Goal: Task Accomplishment & Management: Complete application form

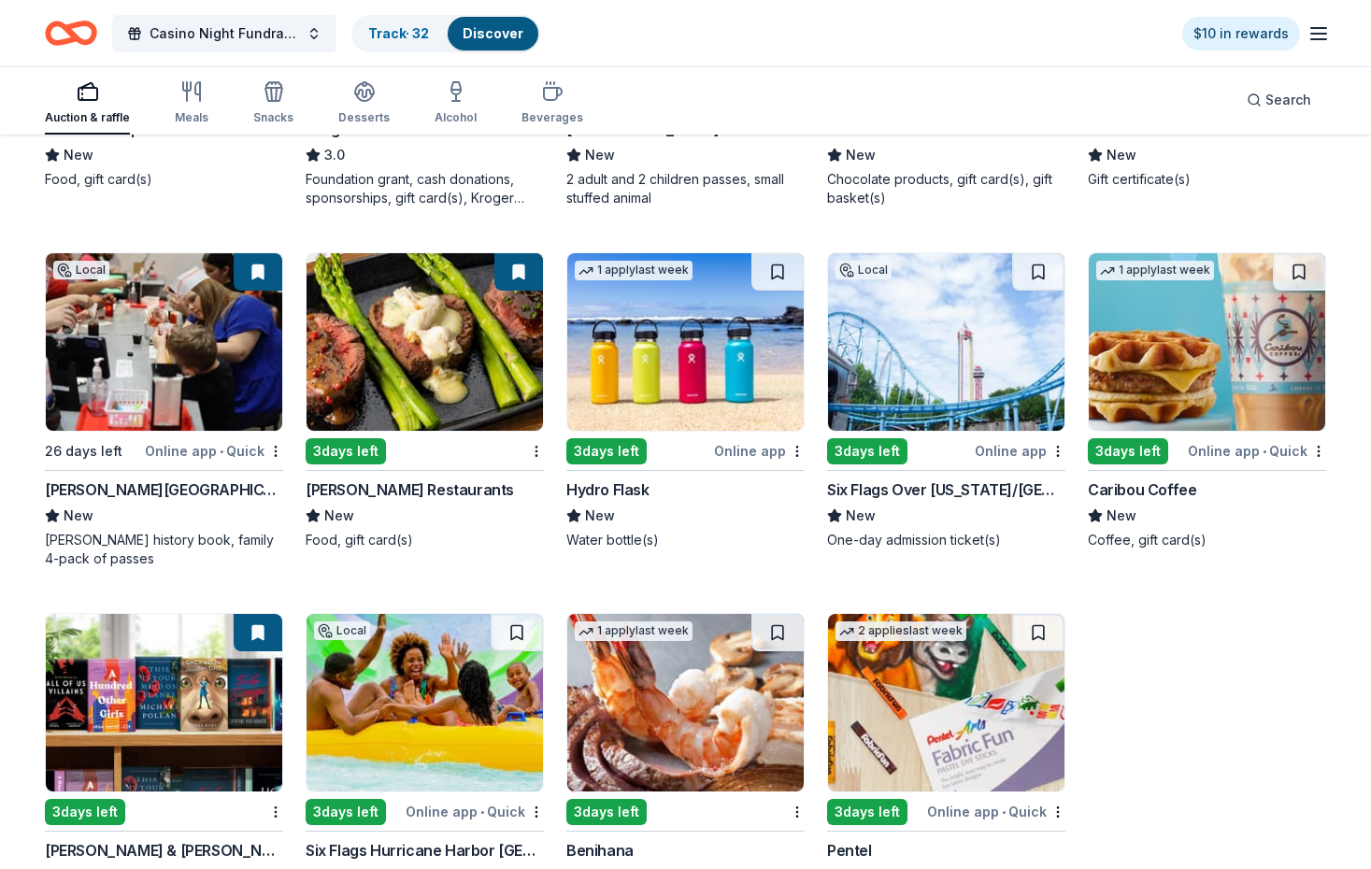
scroll to position [8619, 0]
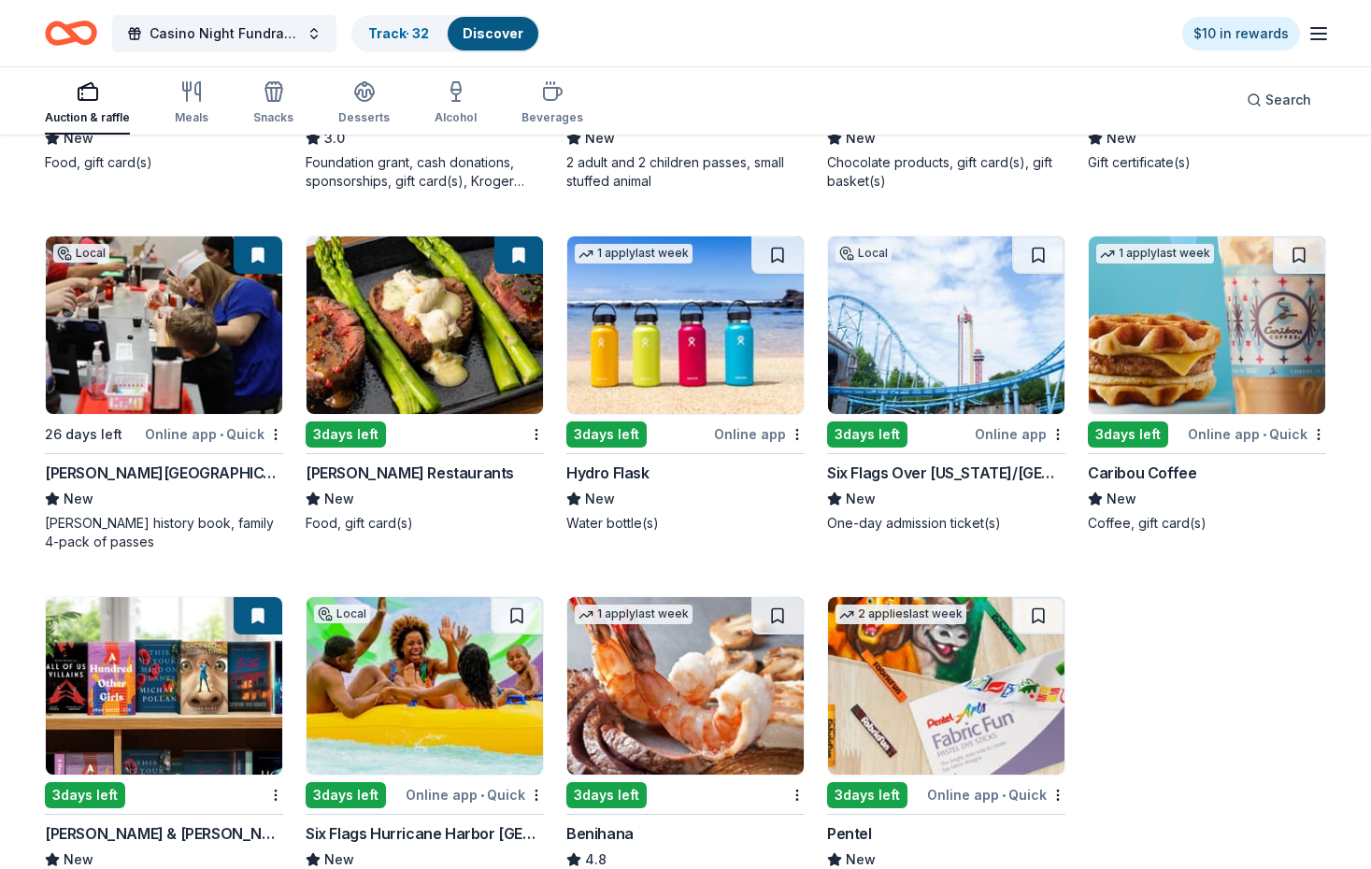
click at [203, 370] on img at bounding box center [164, 325] width 236 height 178
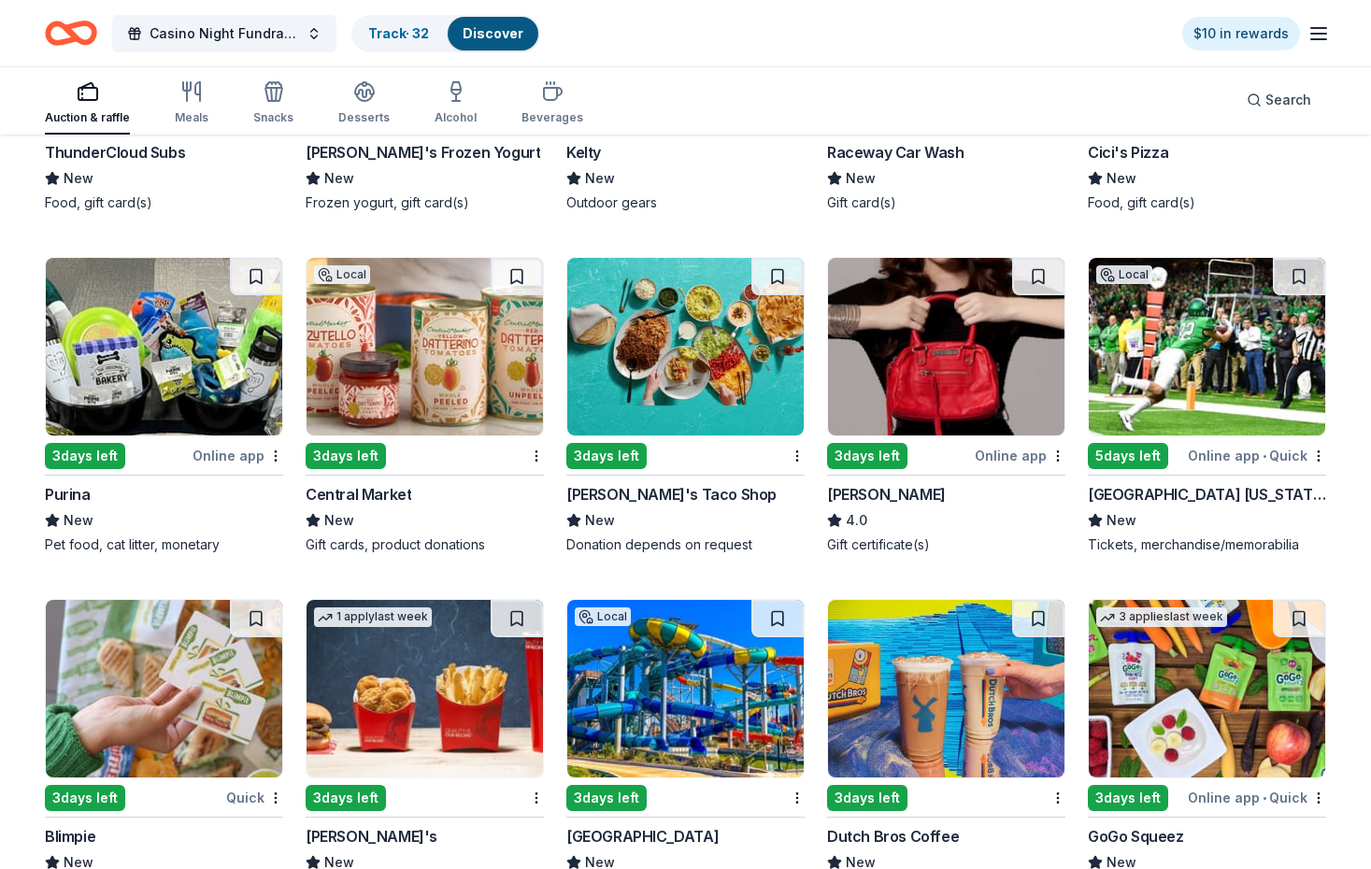
scroll to position [11068, 0]
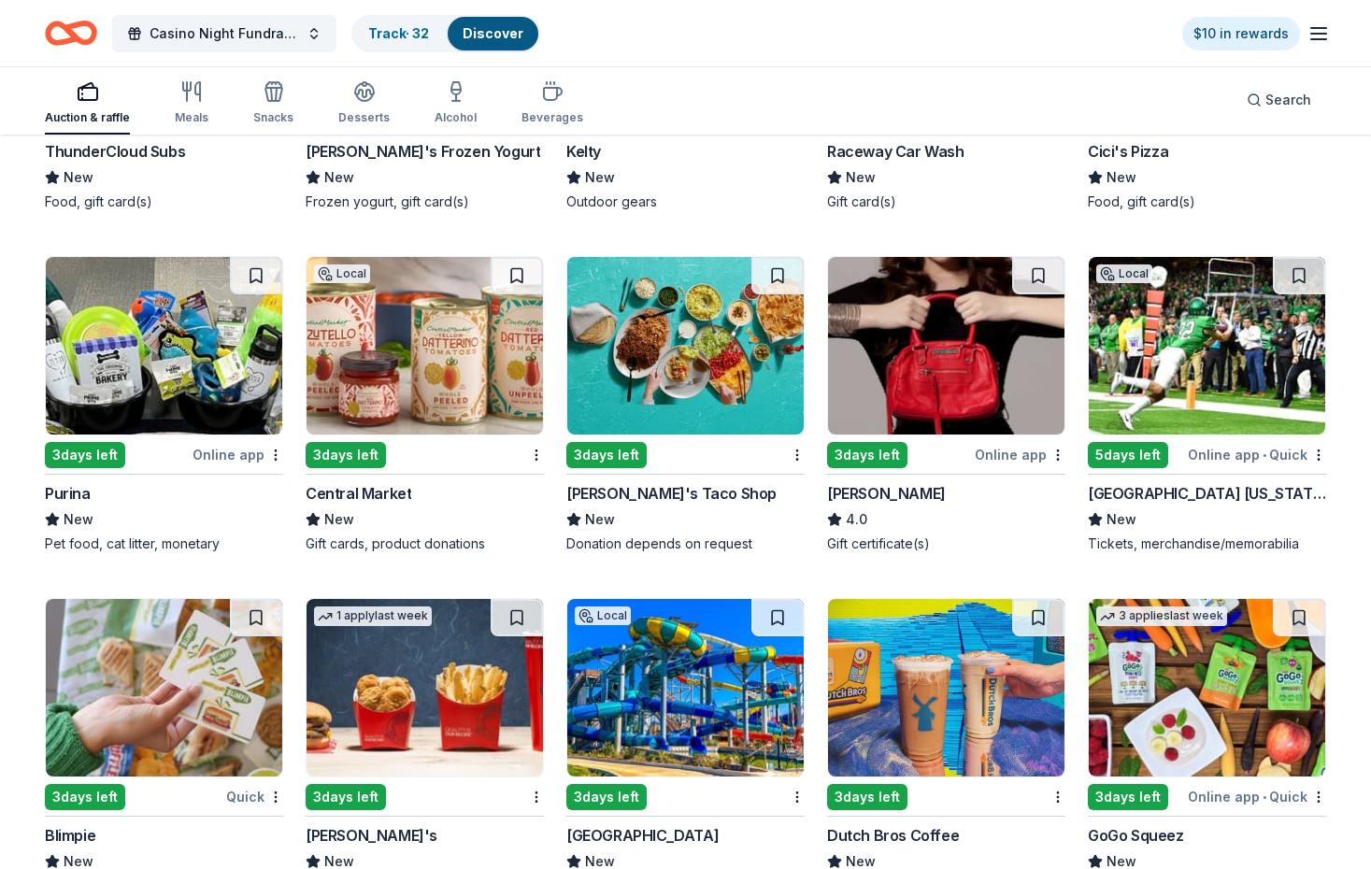
click at [389, 377] on img at bounding box center [425, 346] width 236 height 178
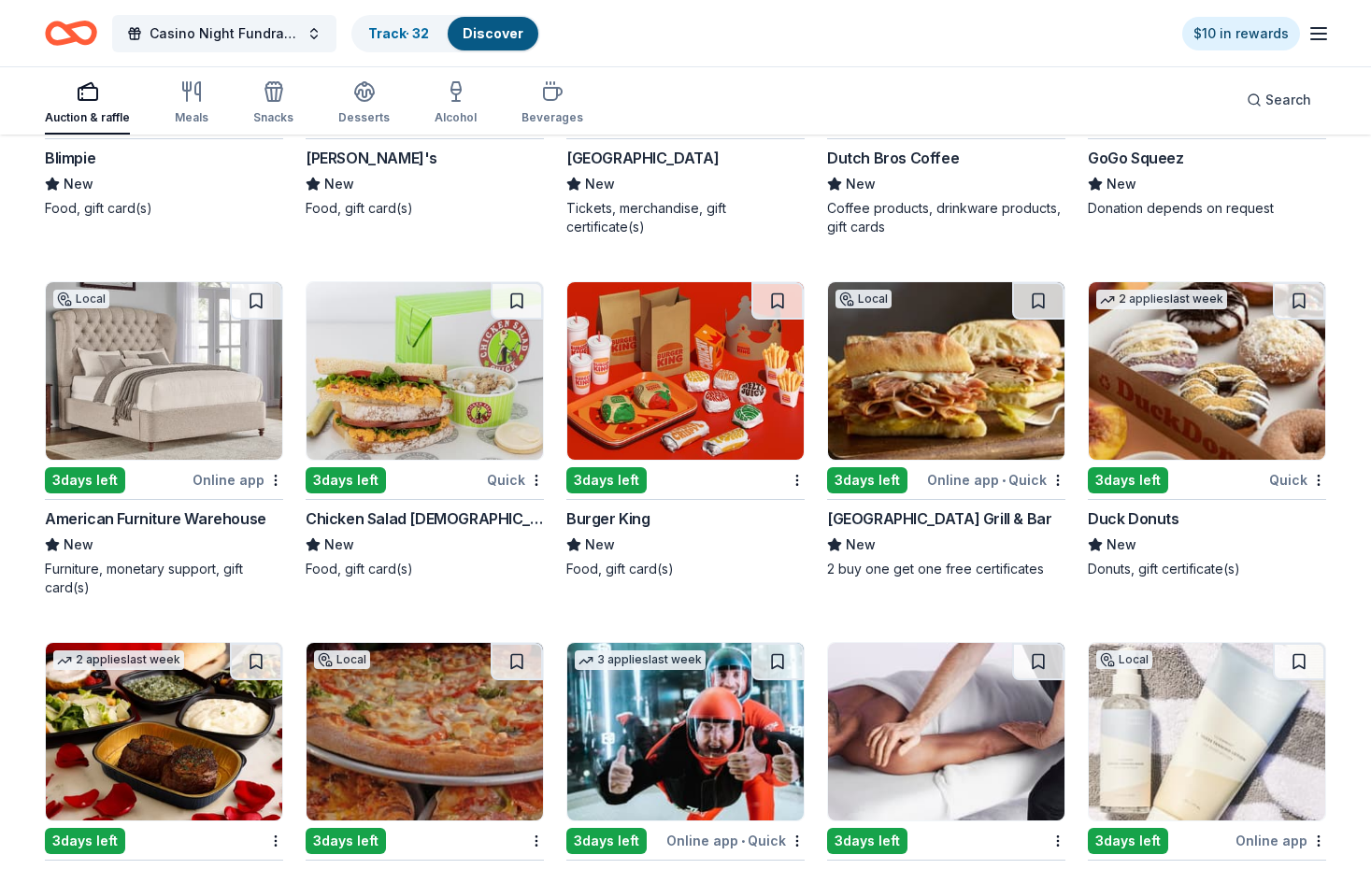
scroll to position [11746, 0]
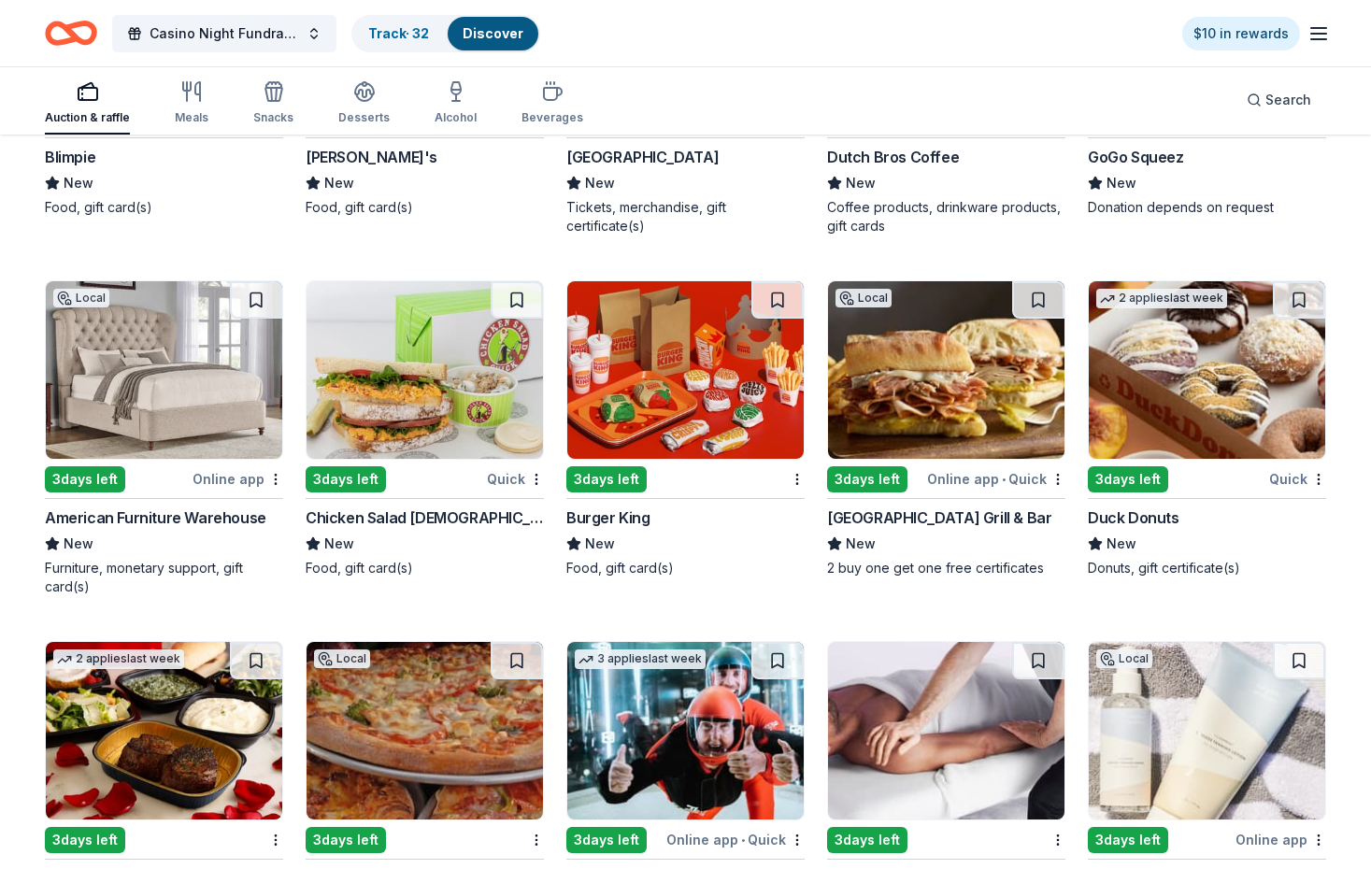
click at [139, 375] on img at bounding box center [164, 370] width 236 height 178
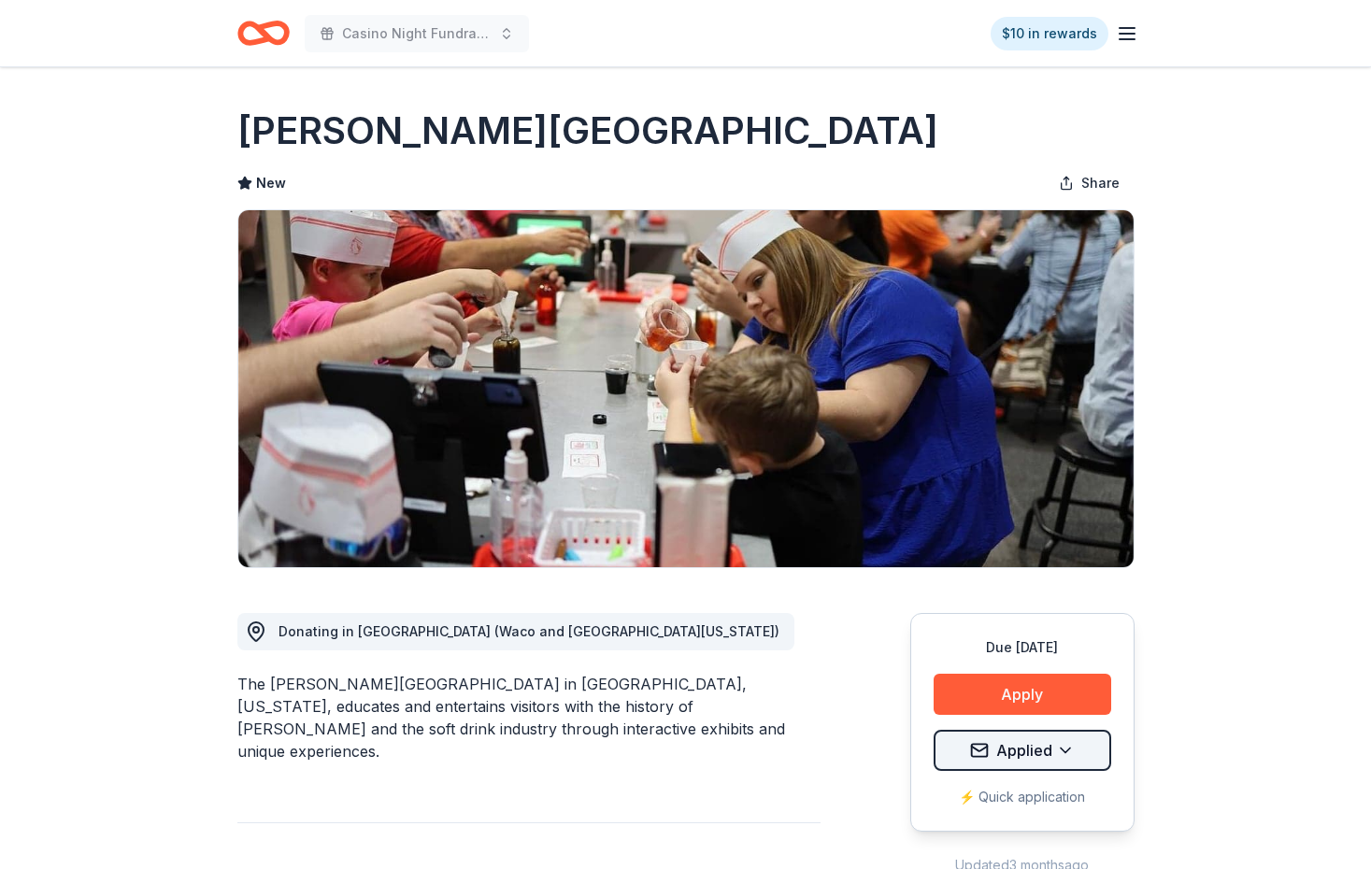
click at [1022, 752] on html "Casino Night Fundraiser and Silent Auction $10 in rewards Due in 26 days Share …" at bounding box center [685, 434] width 1371 height 869
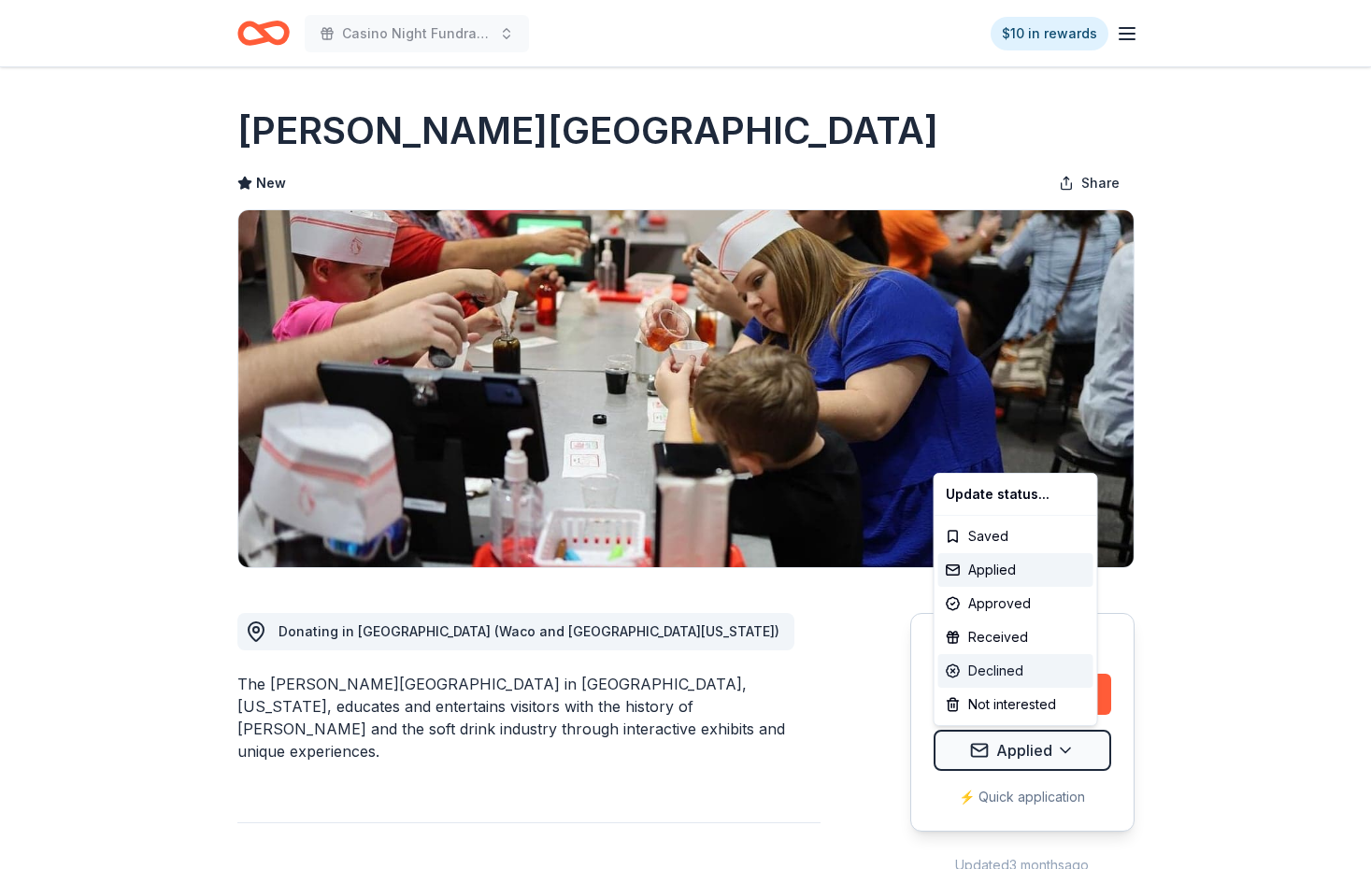
click at [1001, 677] on div "Declined" at bounding box center [1016, 671] width 155 height 34
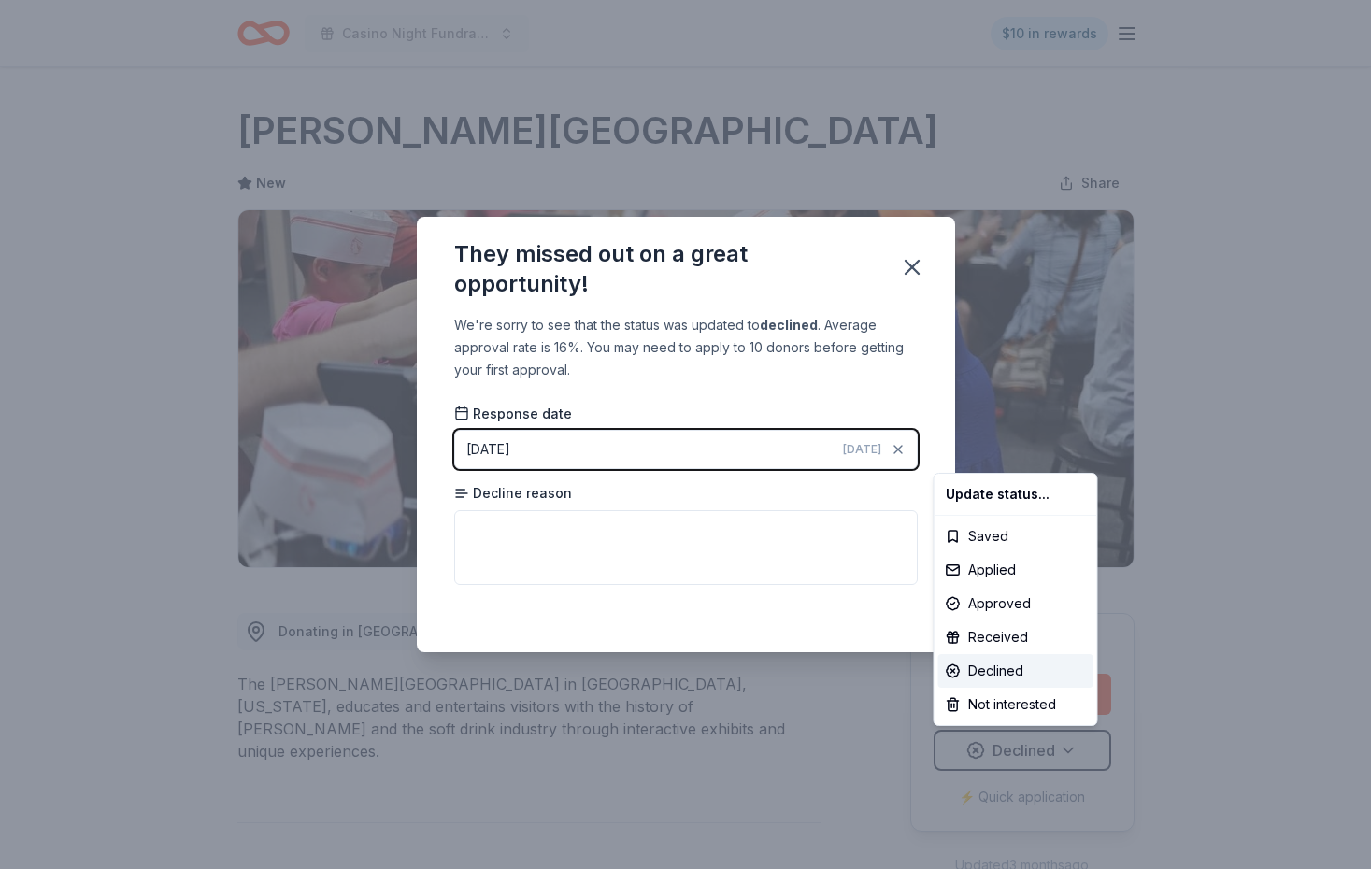
click at [910, 263] on html "Casino Night Fundraiser and Silent Auction $10 in rewards Due in 26 days Share …" at bounding box center [685, 434] width 1371 height 869
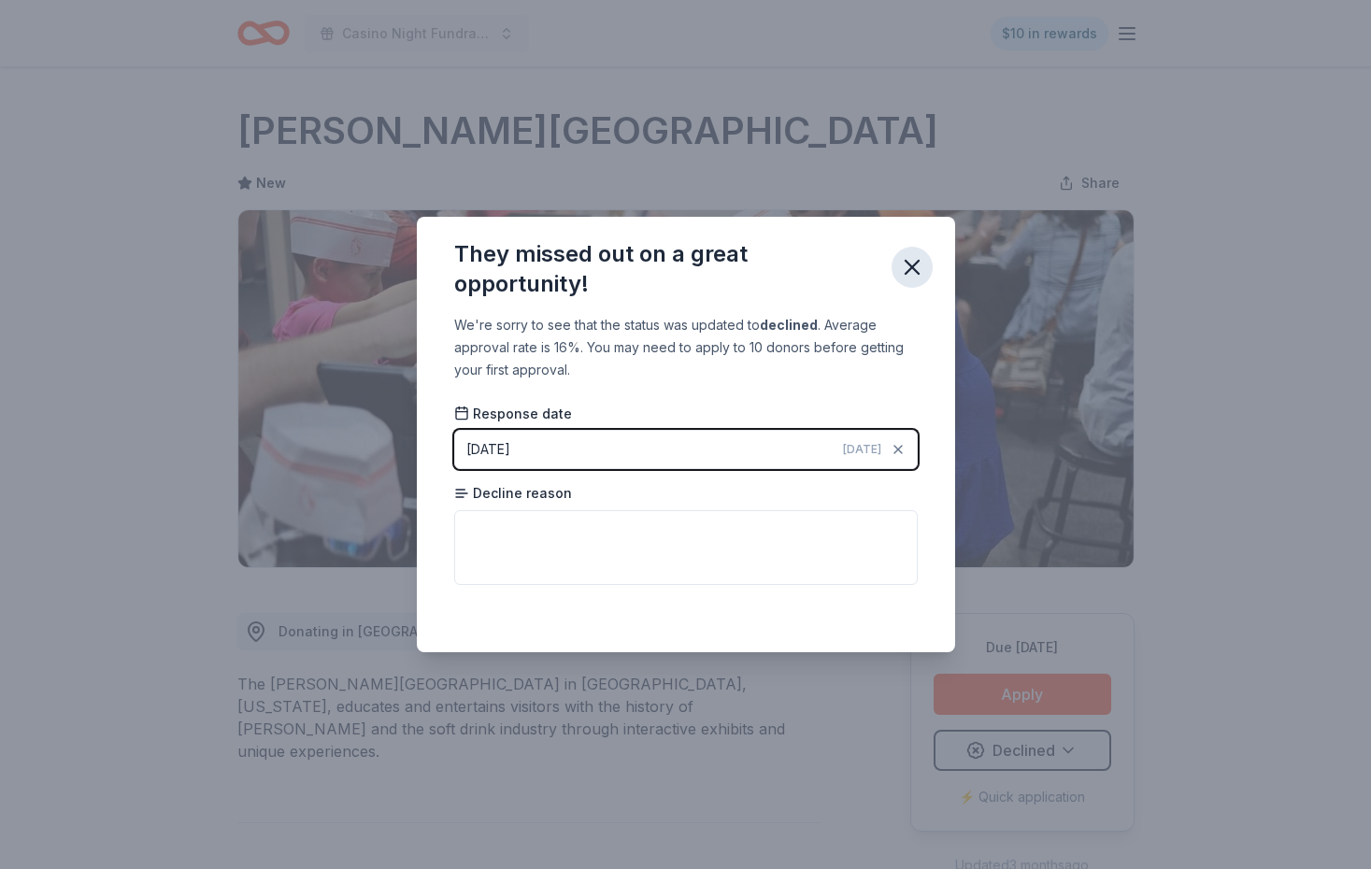
click at [910, 263] on icon "button" at bounding box center [912, 267] width 26 height 26
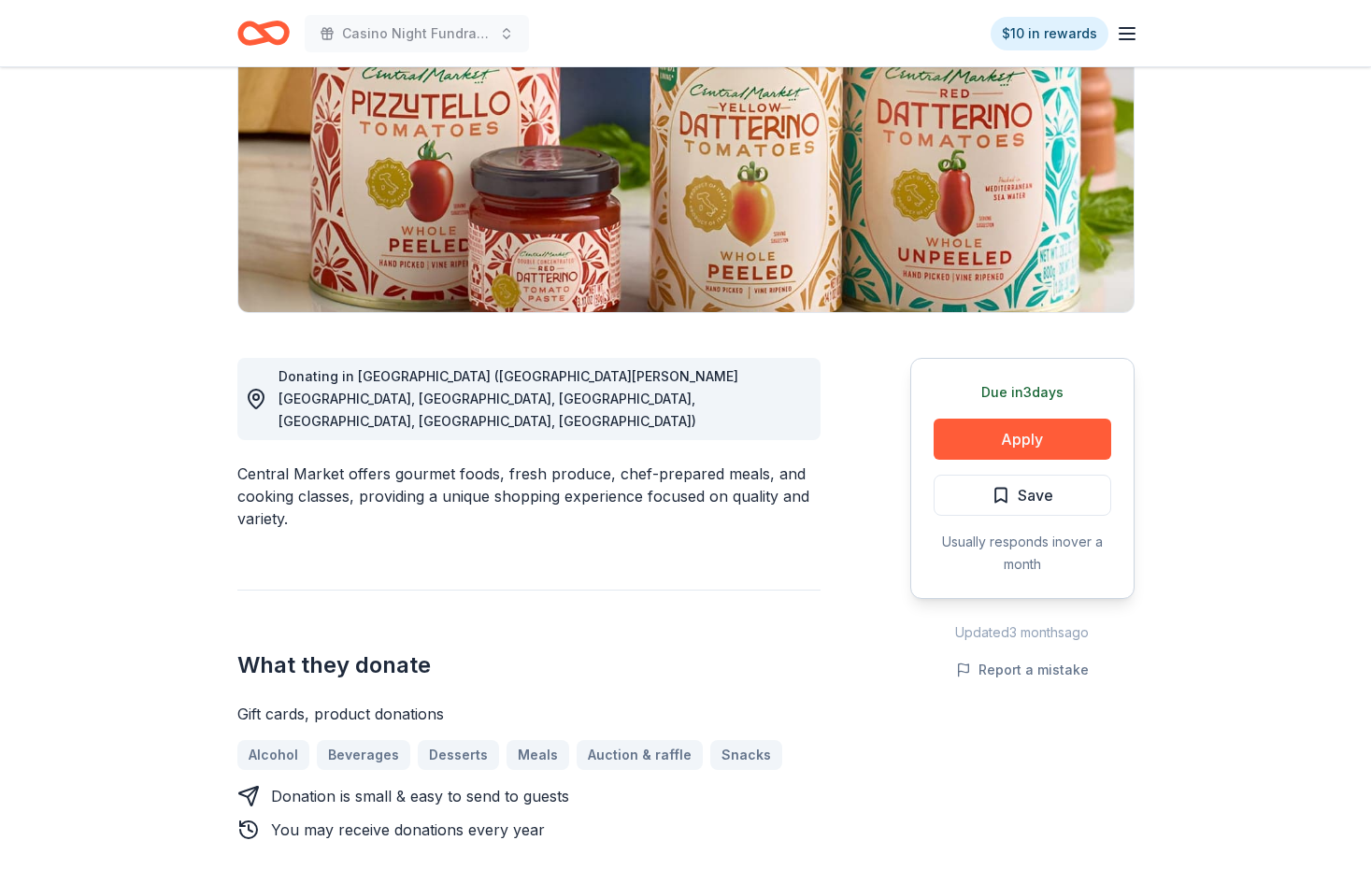
scroll to position [272, 0]
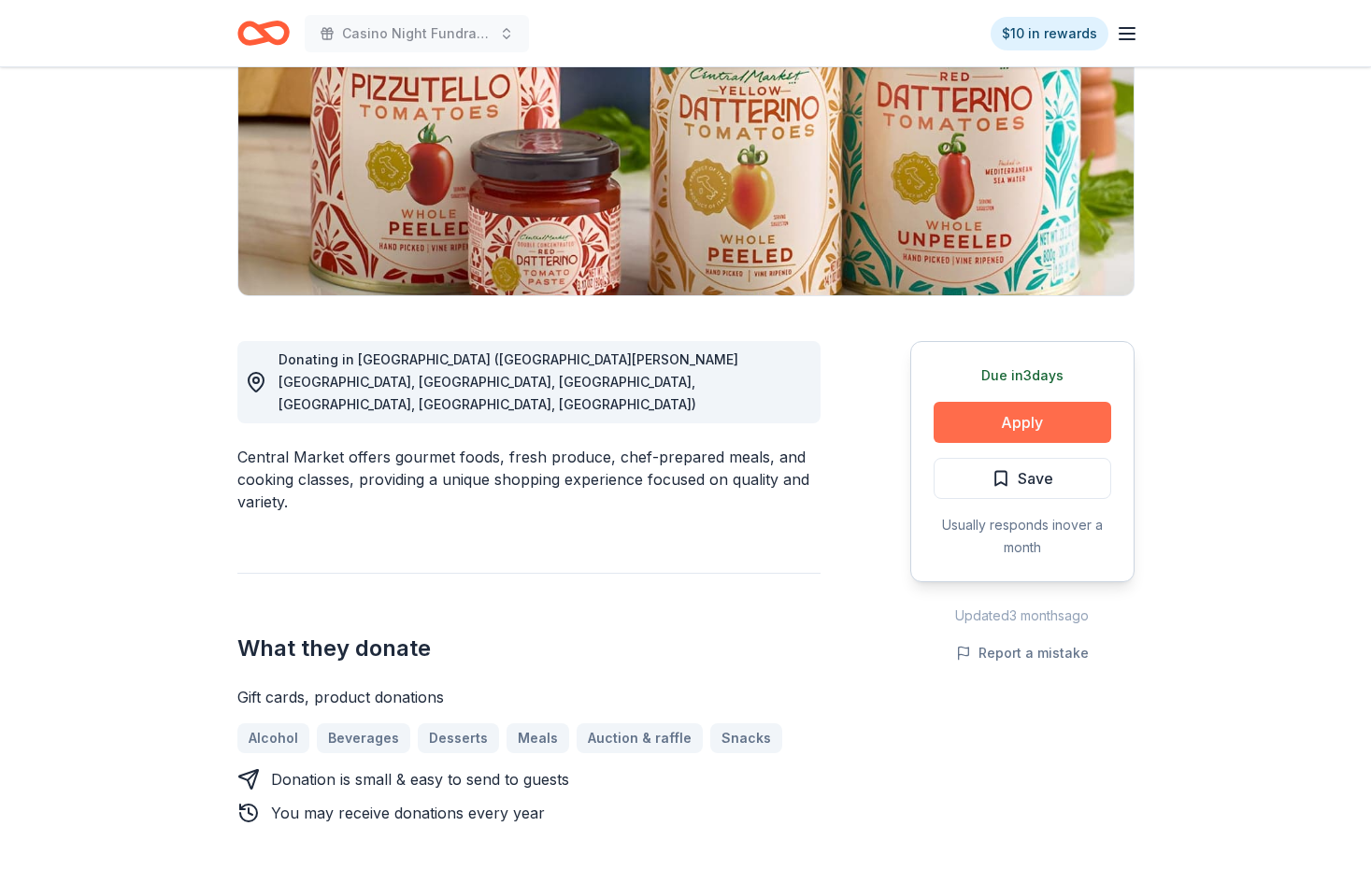
click at [1010, 419] on button "Apply" at bounding box center [1023, 422] width 178 height 41
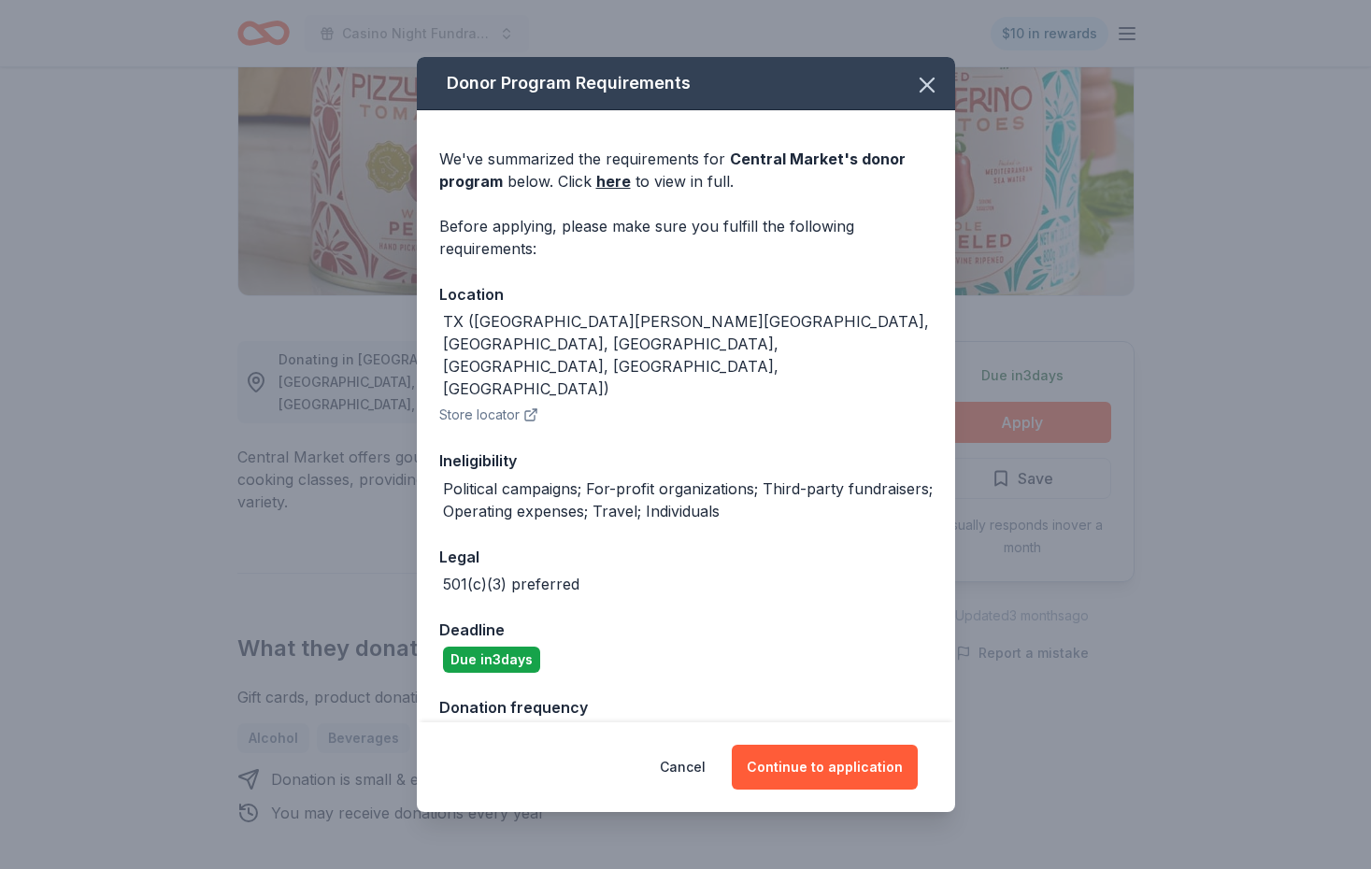
scroll to position [1, 0]
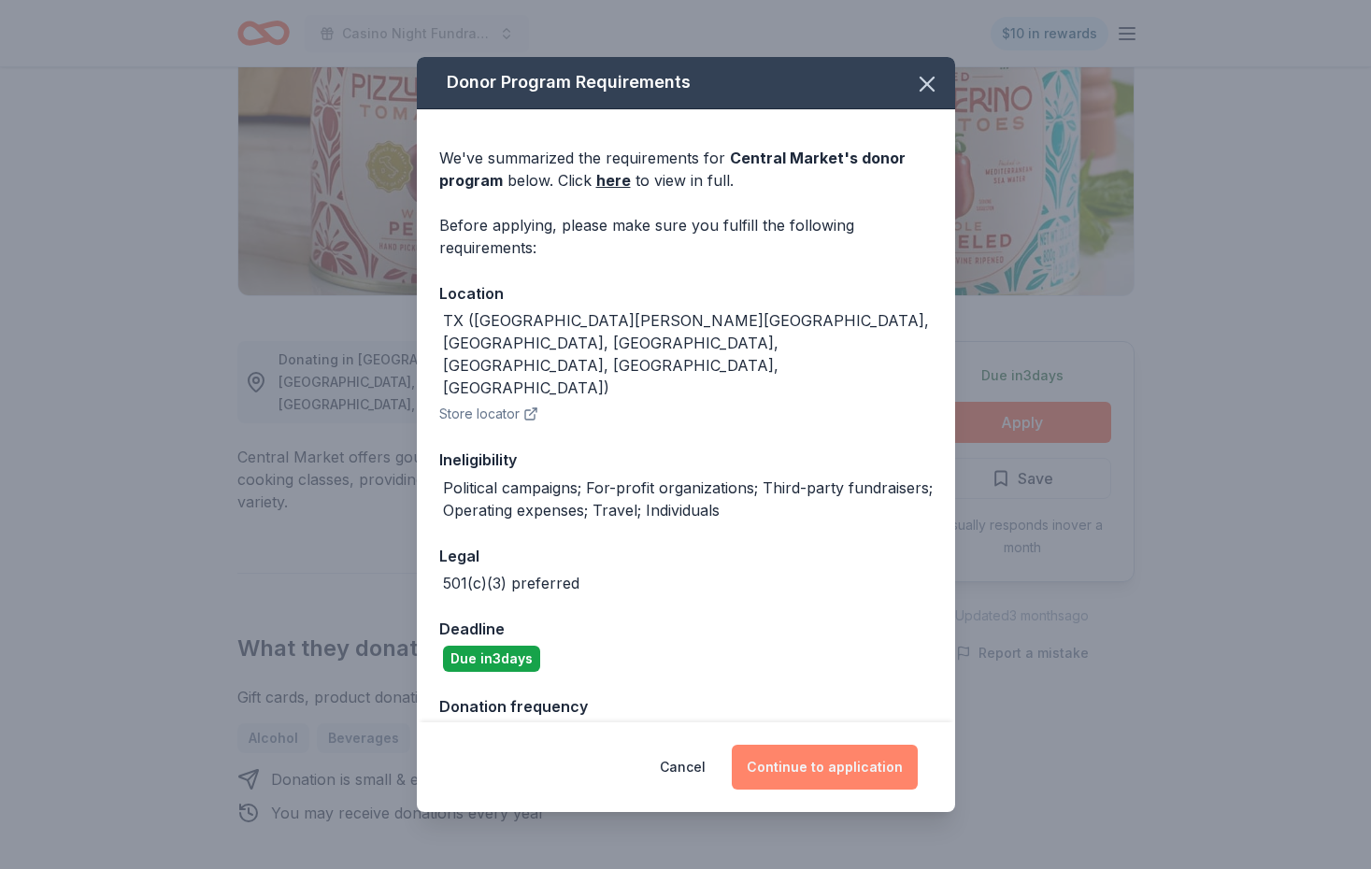
click at [839, 777] on button "Continue to application" at bounding box center [825, 767] width 186 height 45
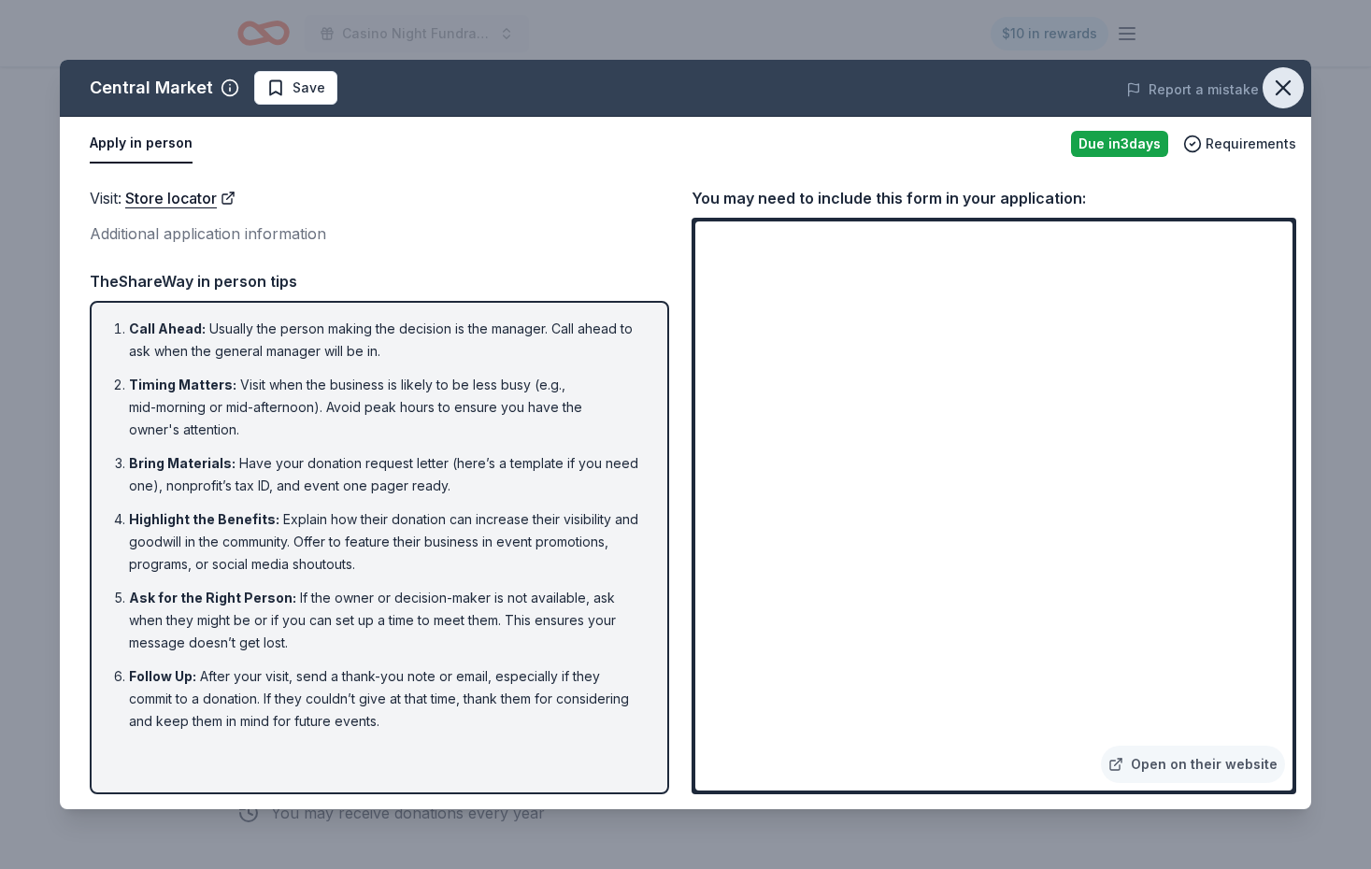
click at [1279, 88] on icon "button" at bounding box center [1283, 88] width 26 height 26
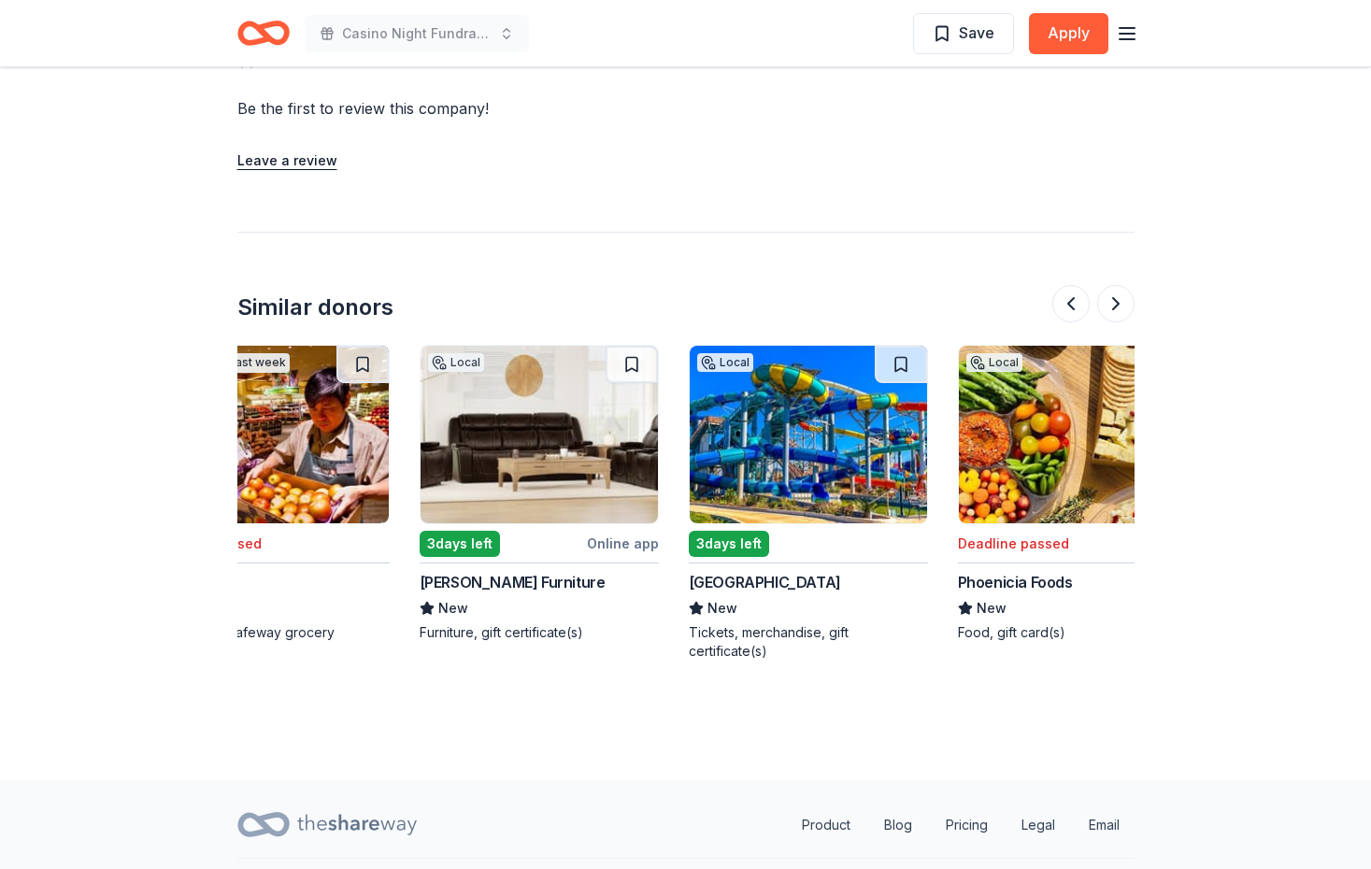
scroll to position [0, 623]
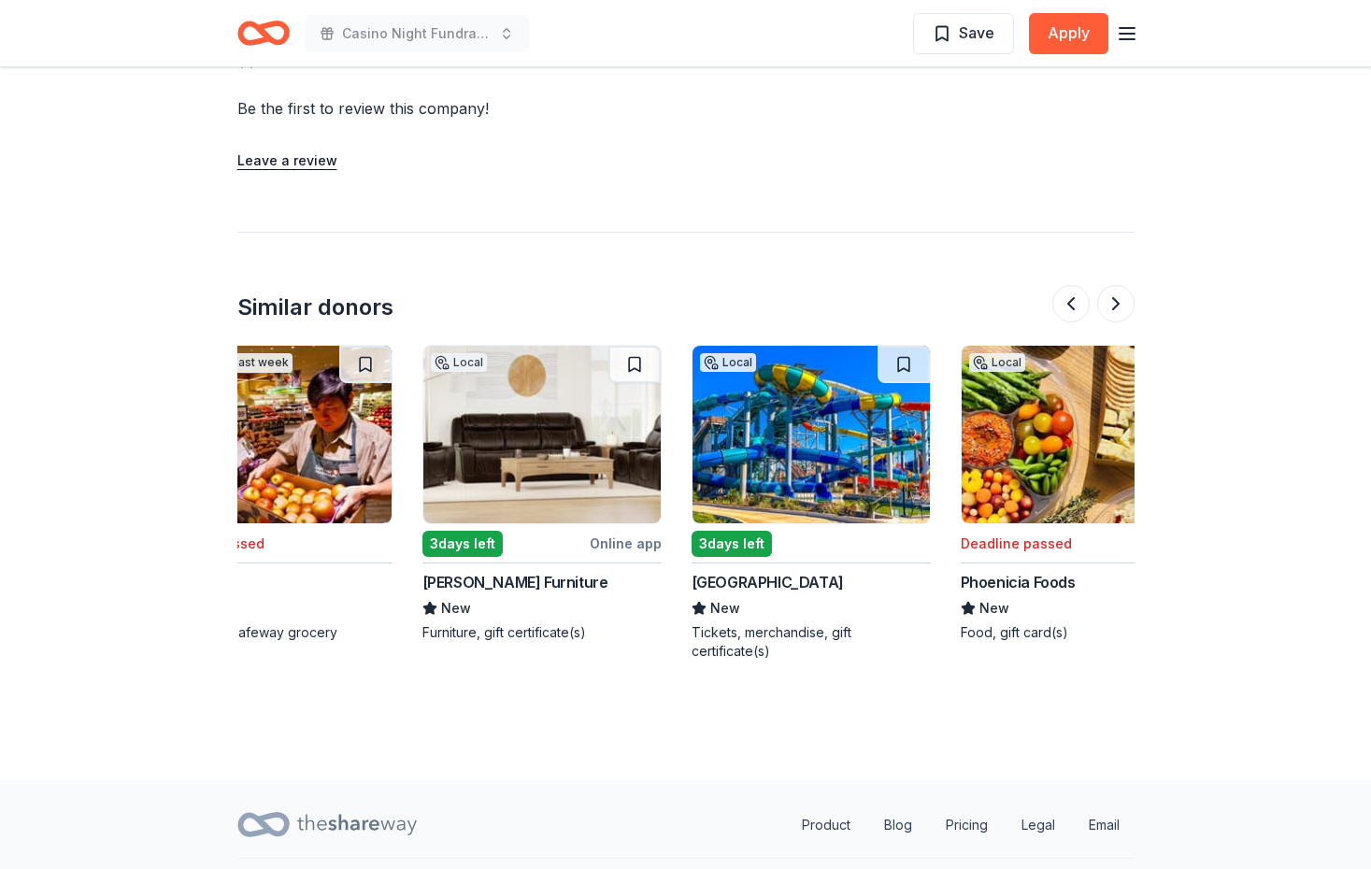
click at [532, 390] on img at bounding box center [541, 435] width 237 height 178
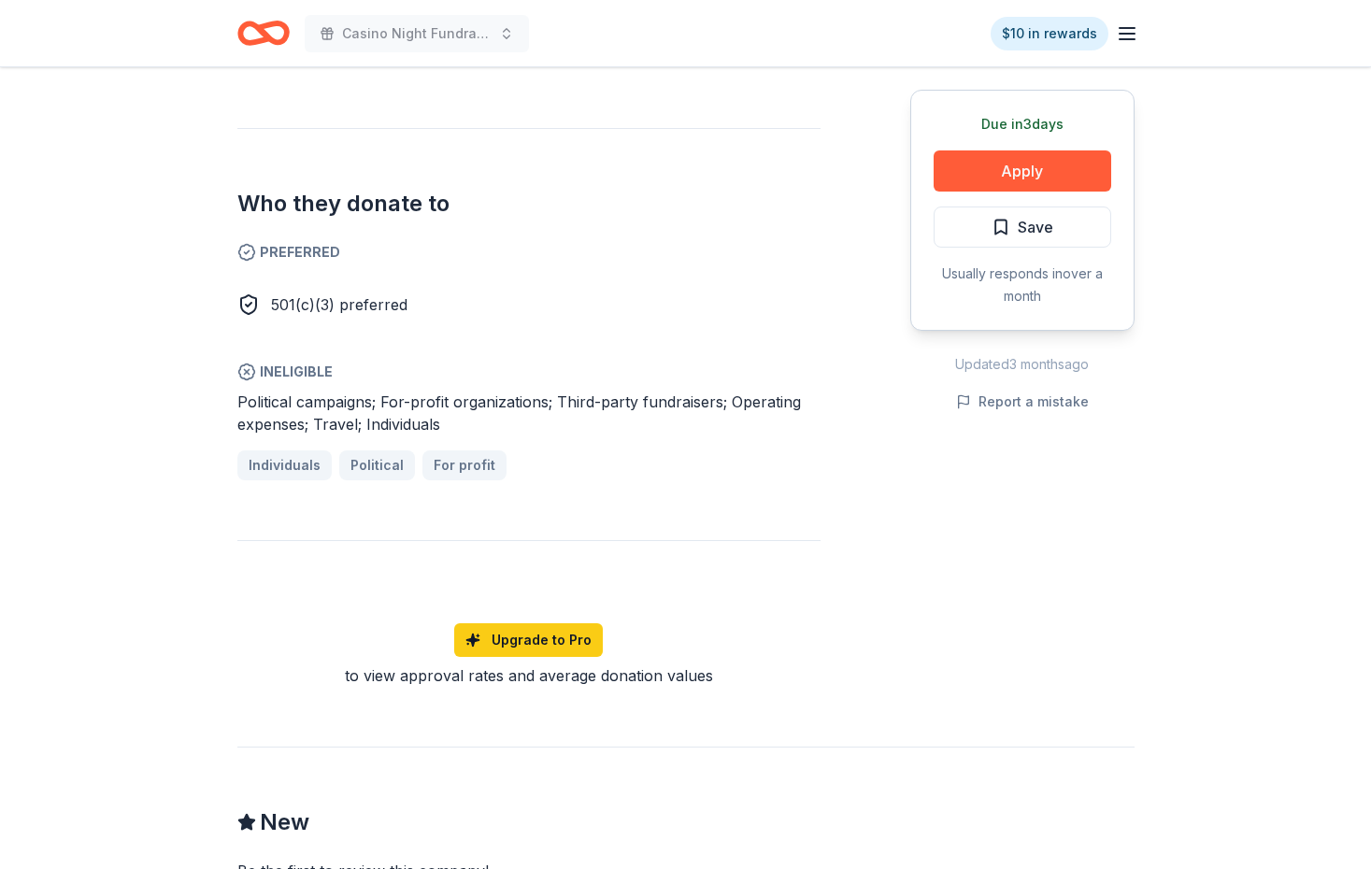
scroll to position [875, 0]
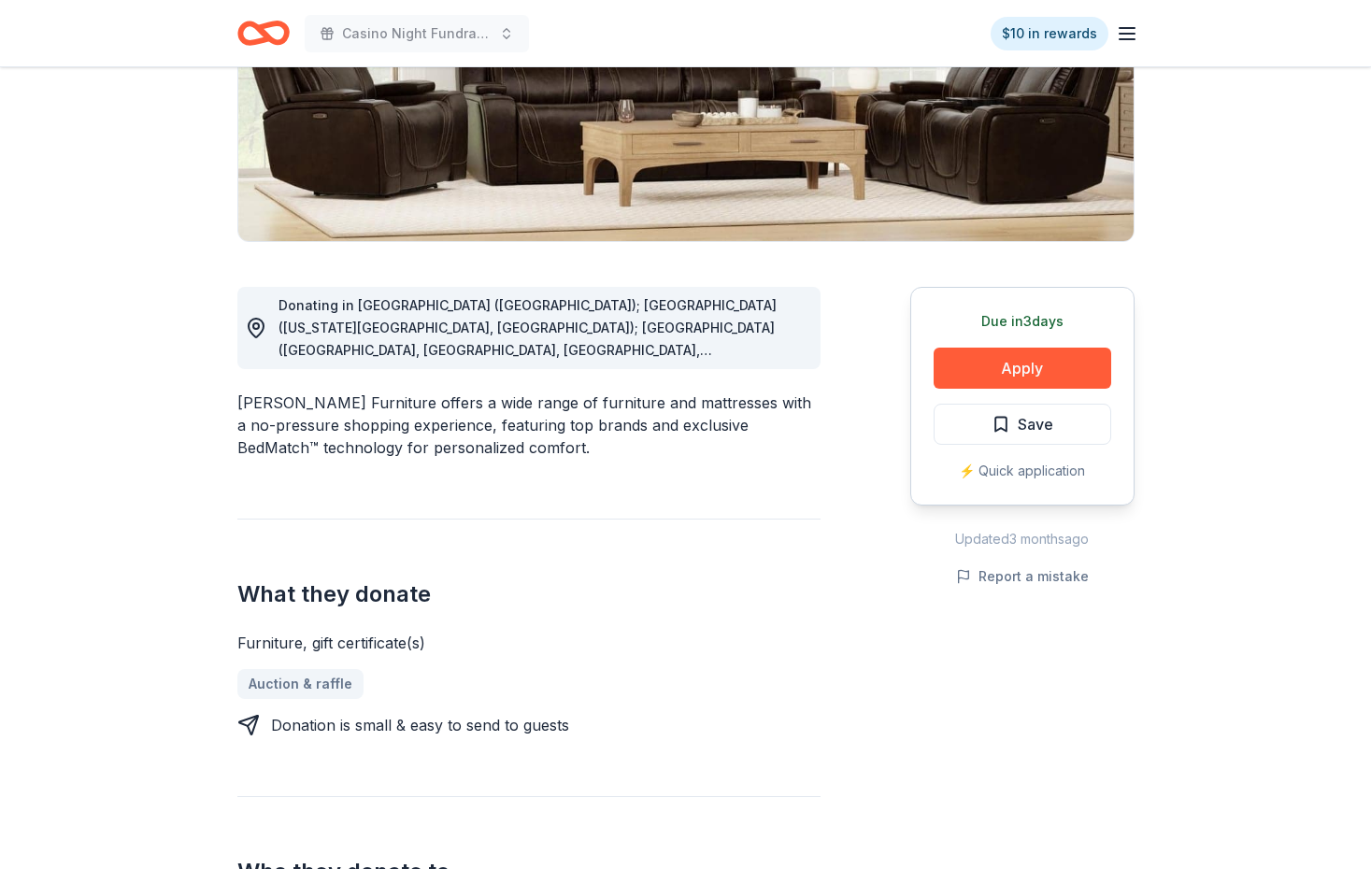
scroll to position [323, 0]
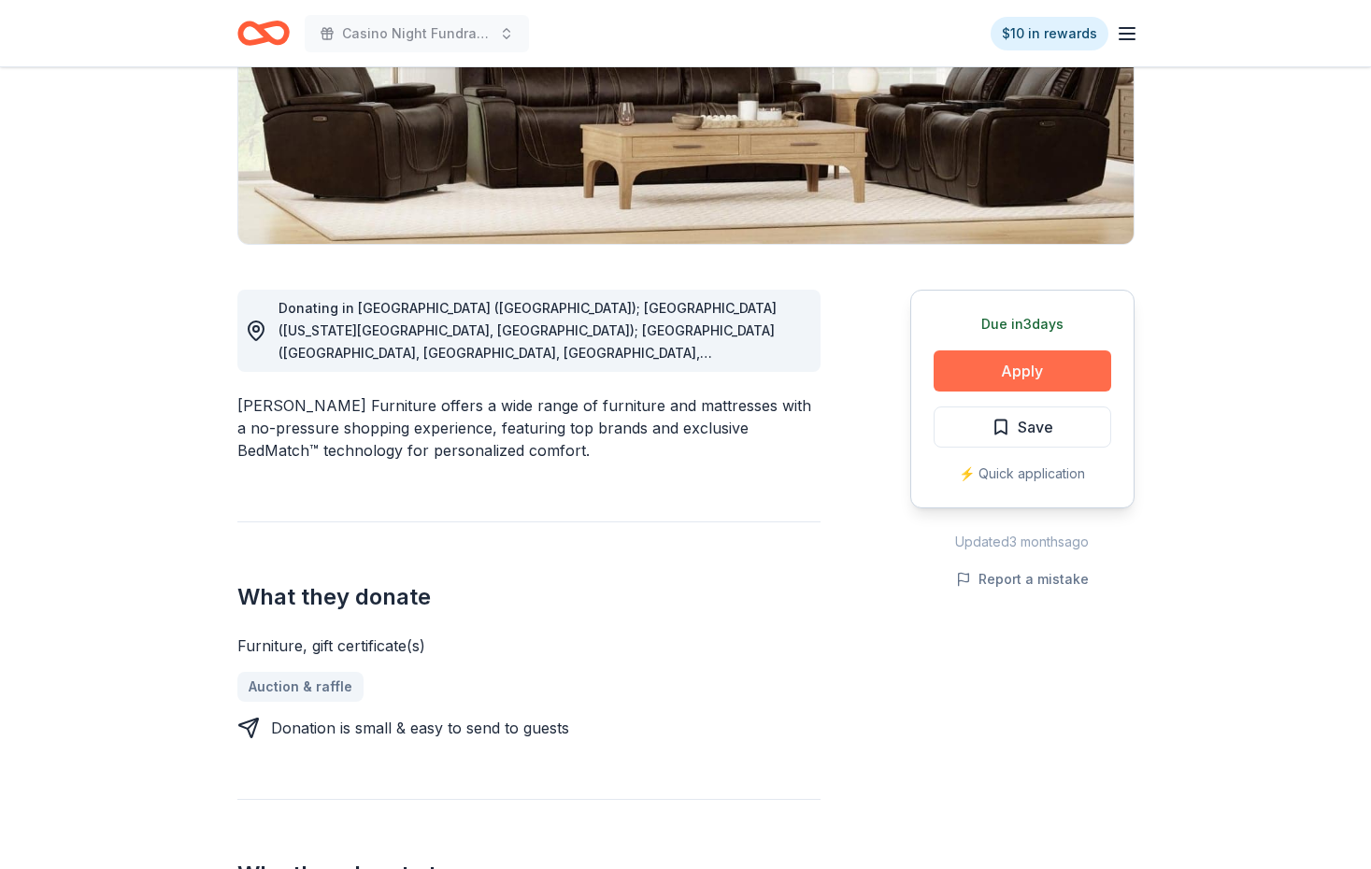
click at [1023, 369] on button "Apply" at bounding box center [1023, 371] width 178 height 41
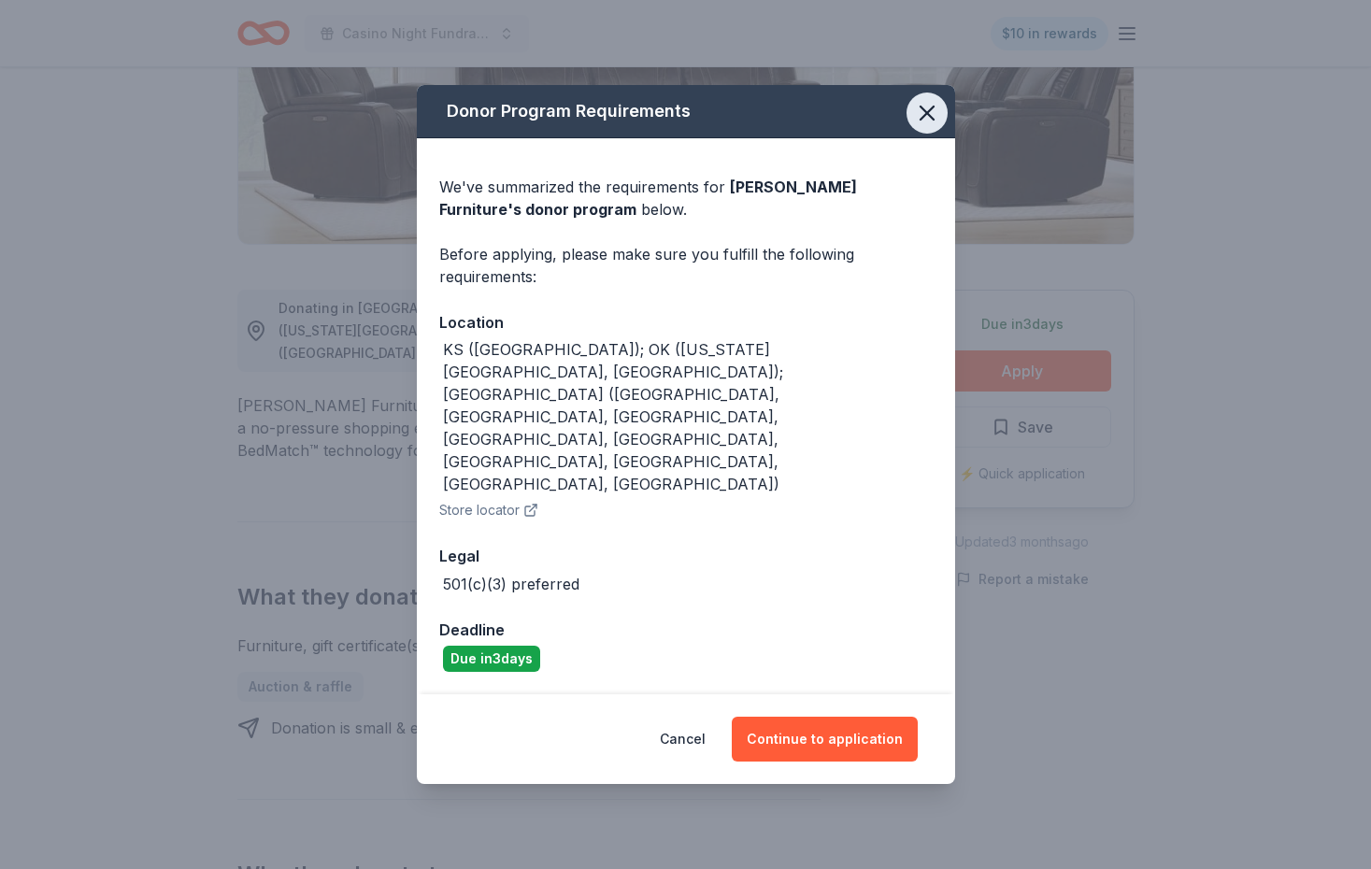
click at [936, 126] on icon "button" at bounding box center [927, 113] width 26 height 26
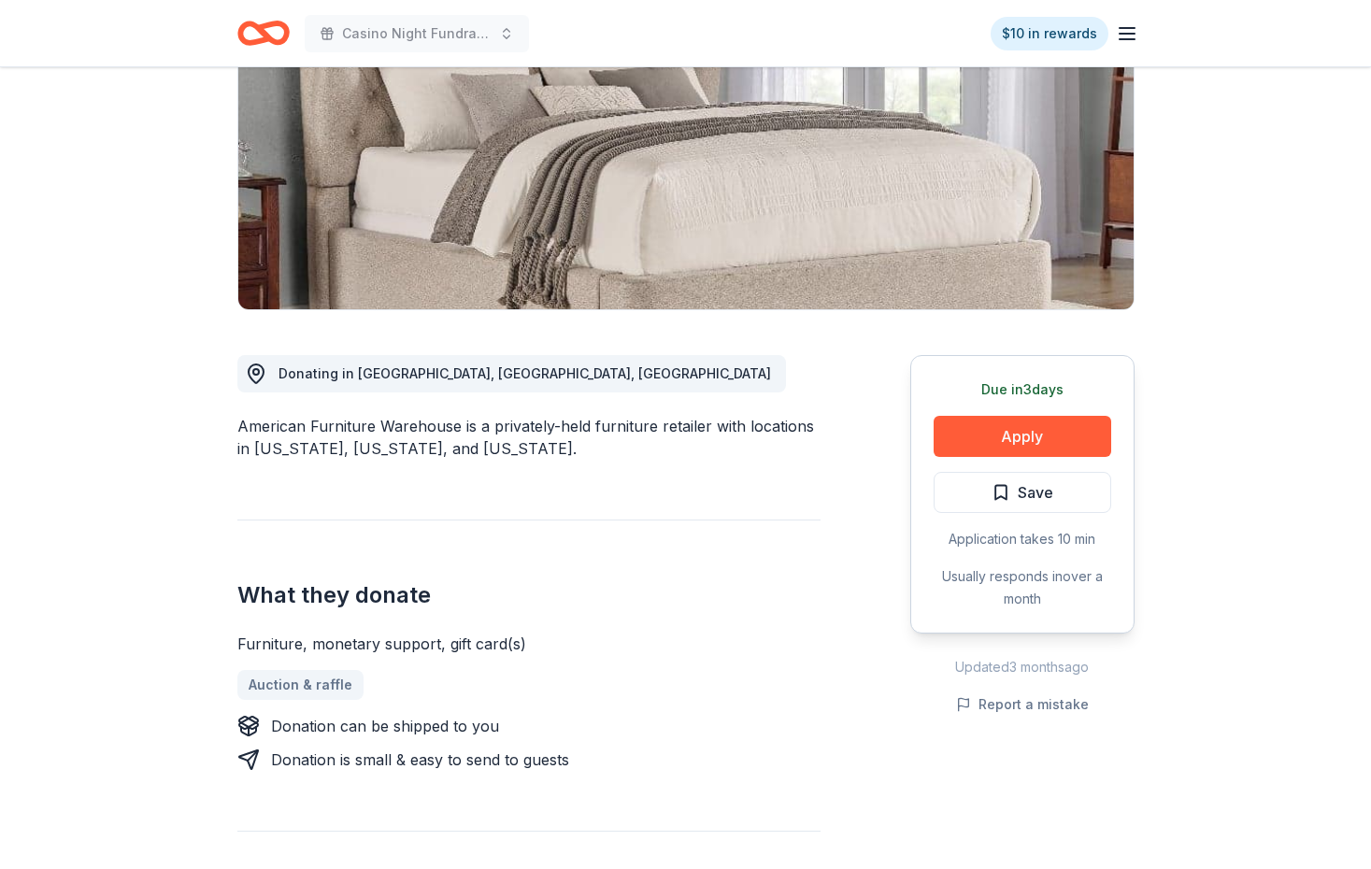
scroll to position [236, 0]
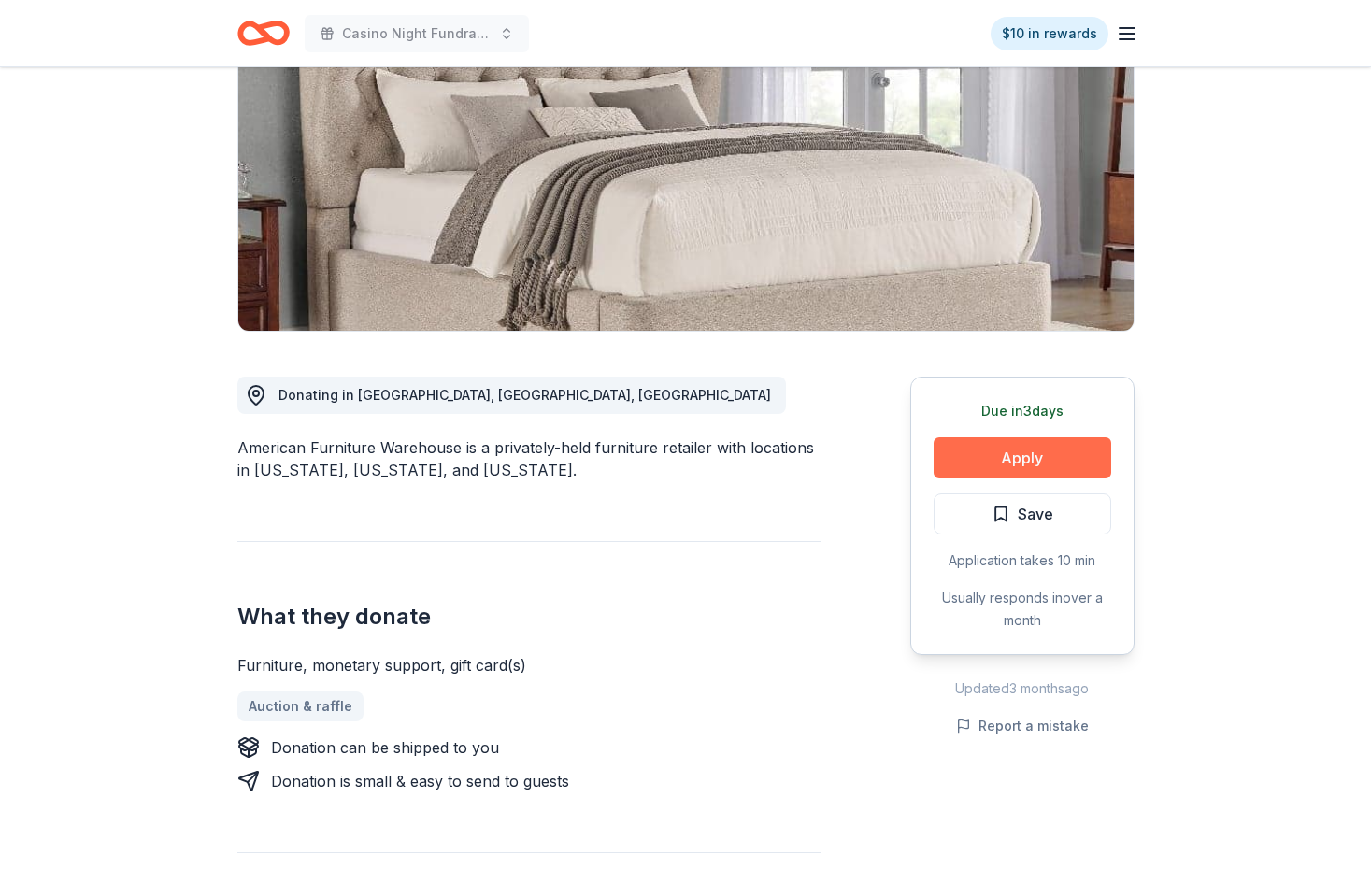
click at [997, 460] on button "Apply" at bounding box center [1023, 457] width 178 height 41
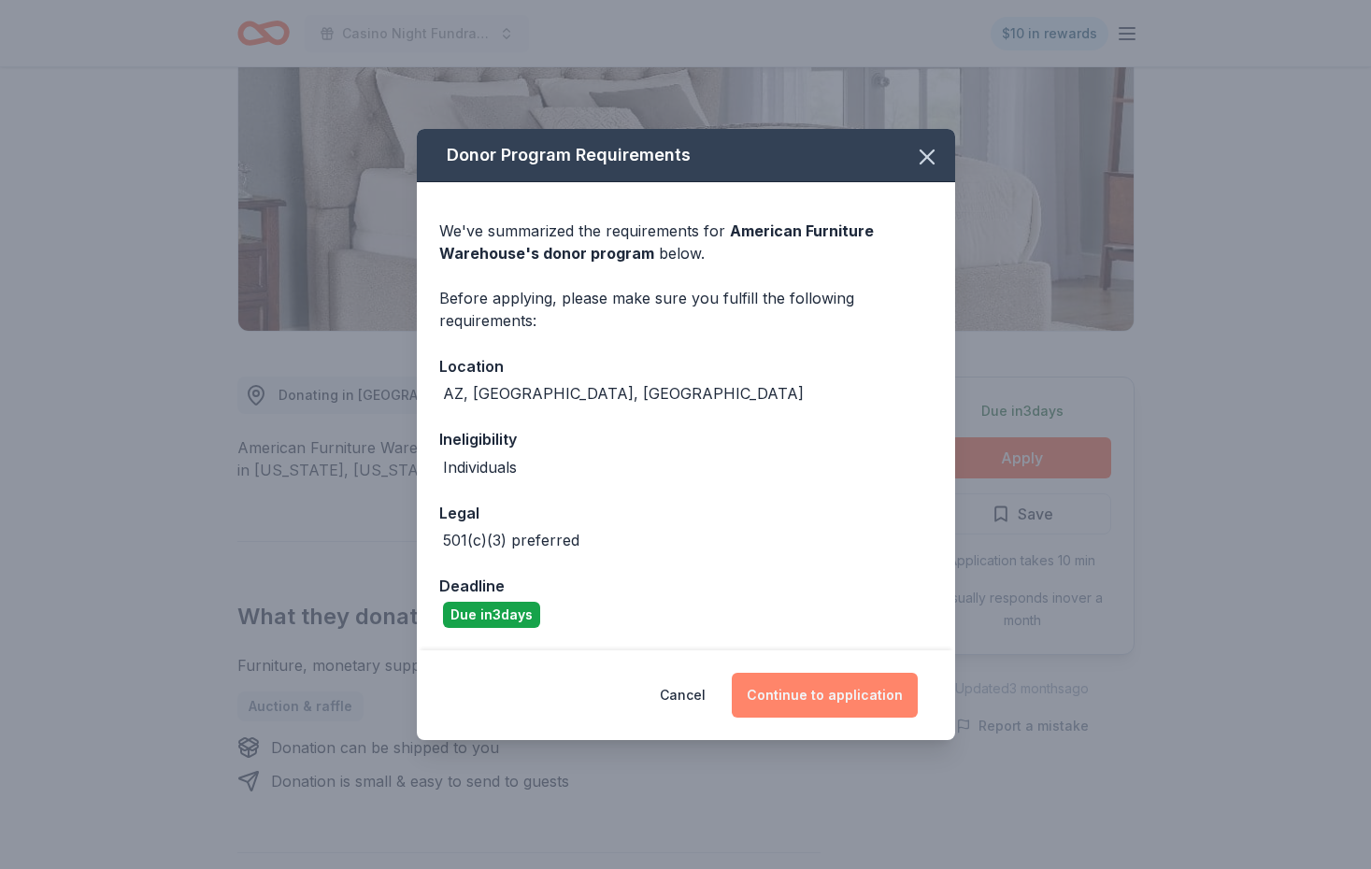
click at [819, 692] on button "Continue to application" at bounding box center [825, 695] width 186 height 45
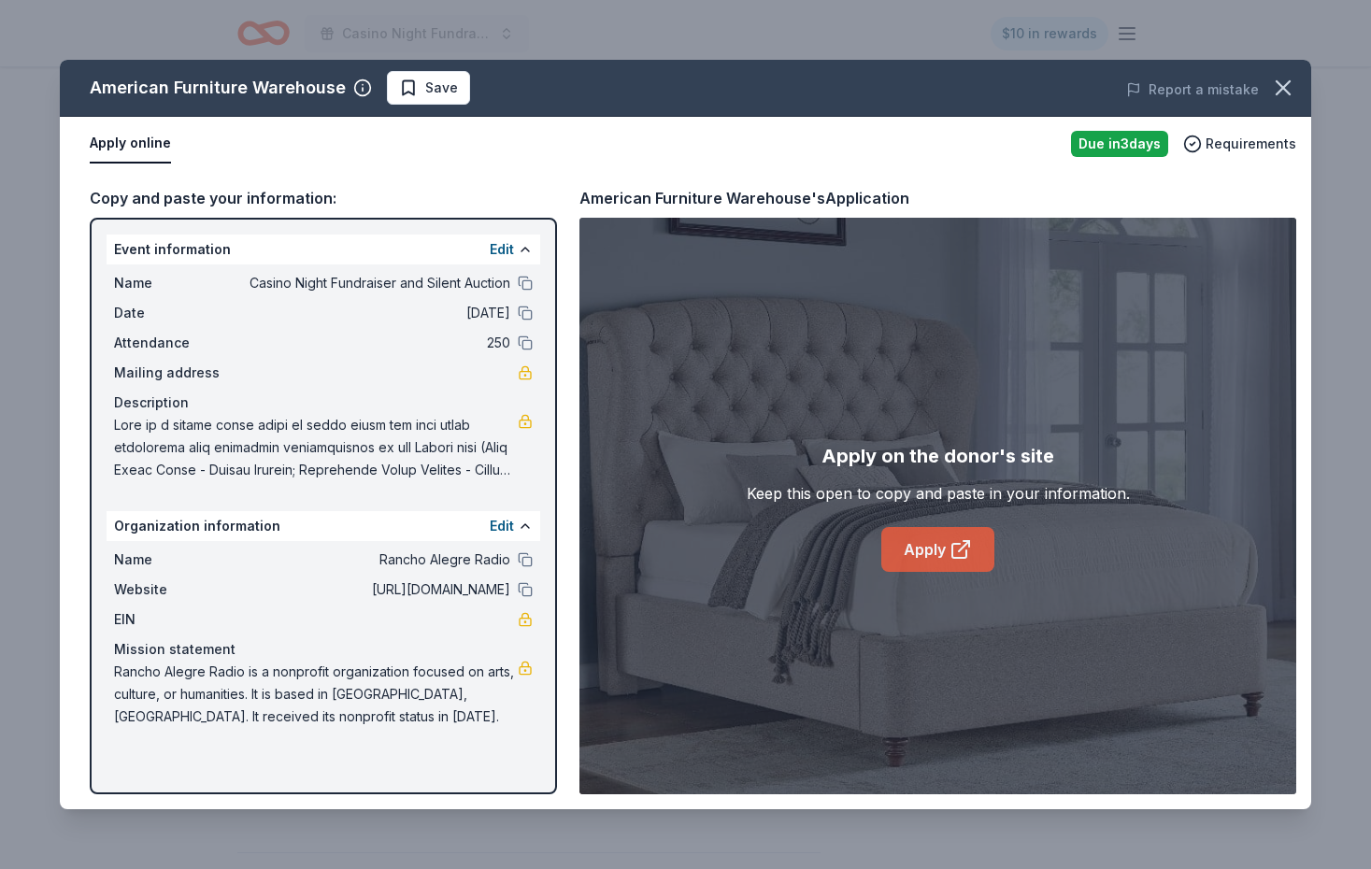
click at [930, 548] on link "Apply" at bounding box center [937, 549] width 113 height 45
